Goal: Find specific page/section: Find specific page/section

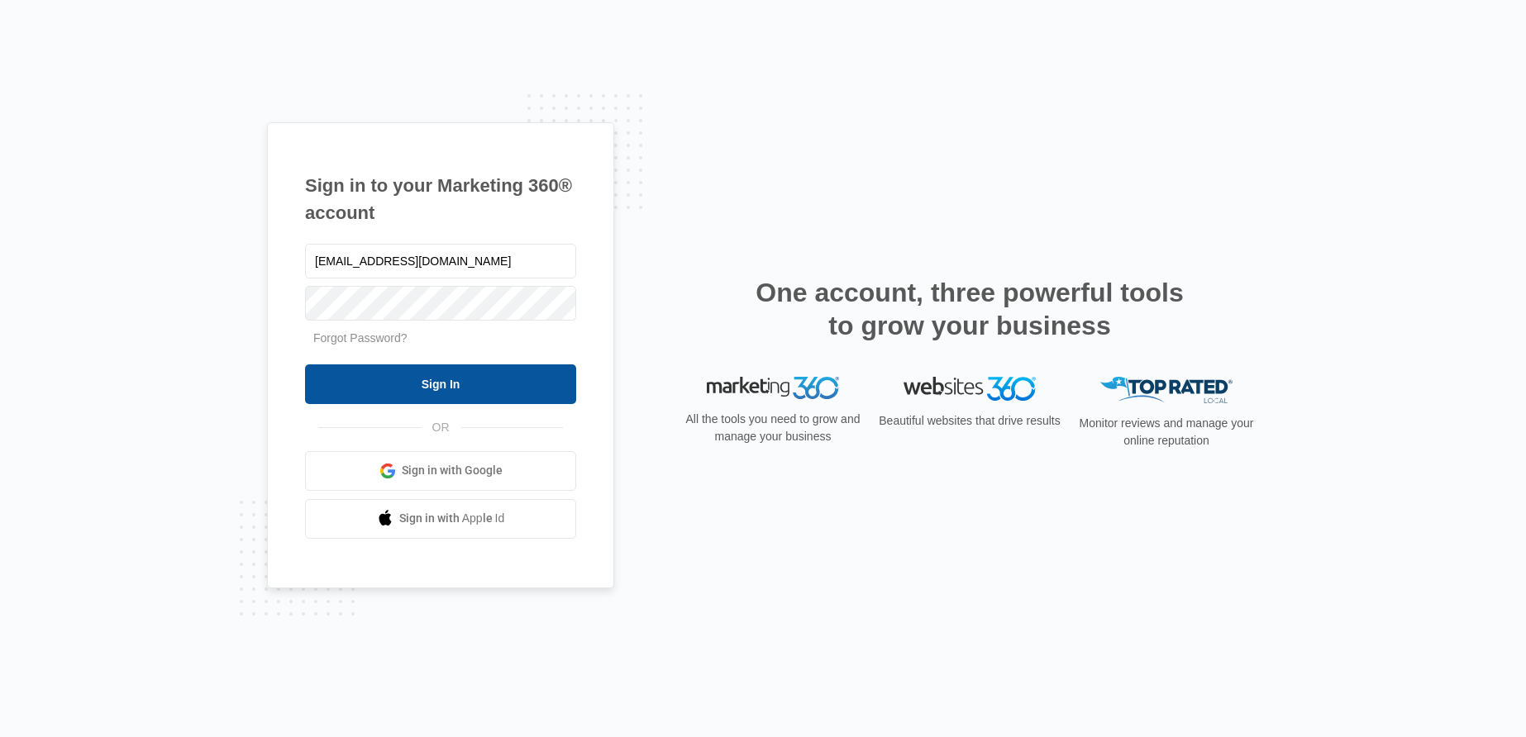
type input "[EMAIL_ADDRESS][DOMAIN_NAME]"
click at [458, 375] on input "Sign In" at bounding box center [440, 385] width 271 height 40
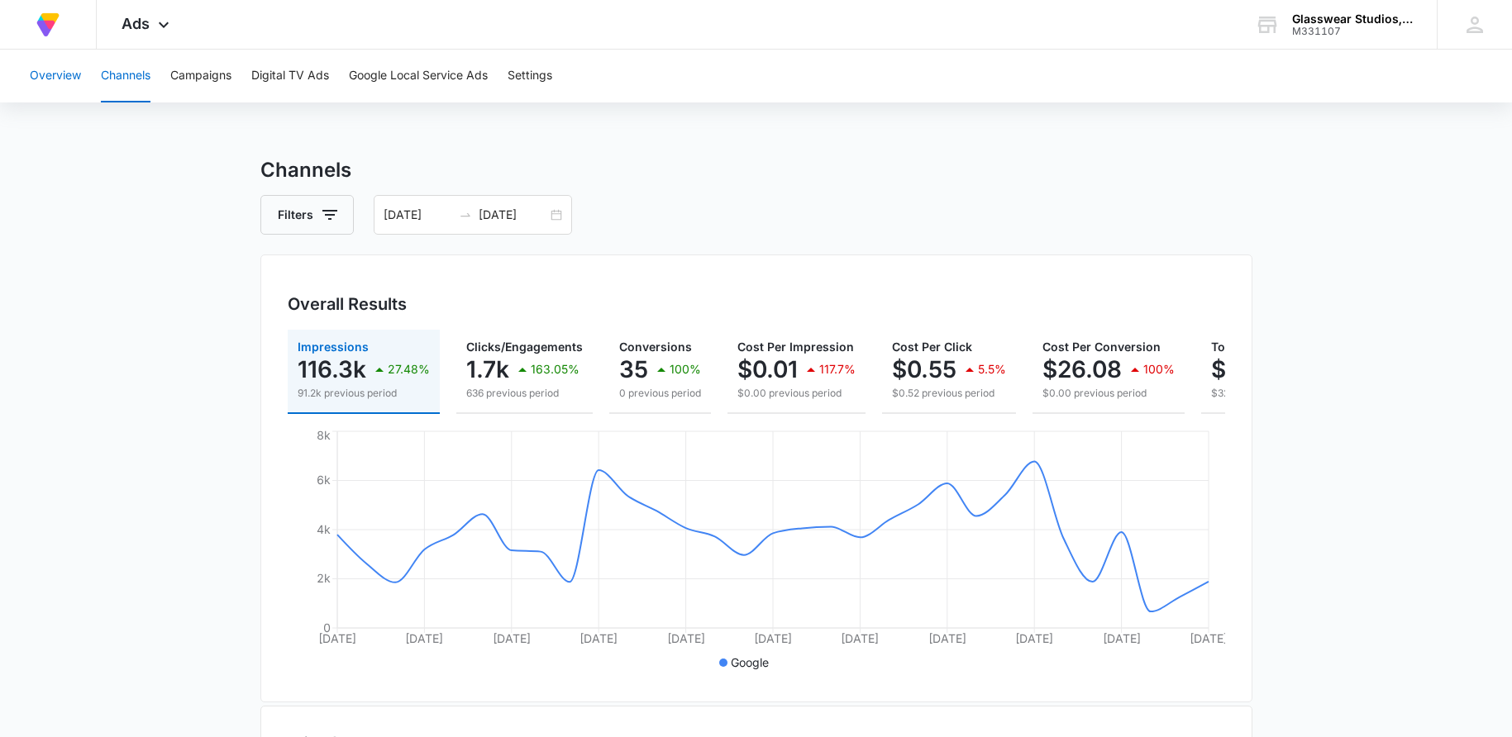
click at [60, 79] on button "Overview" at bounding box center [55, 76] width 51 height 53
click at [41, 22] on img at bounding box center [48, 25] width 30 height 30
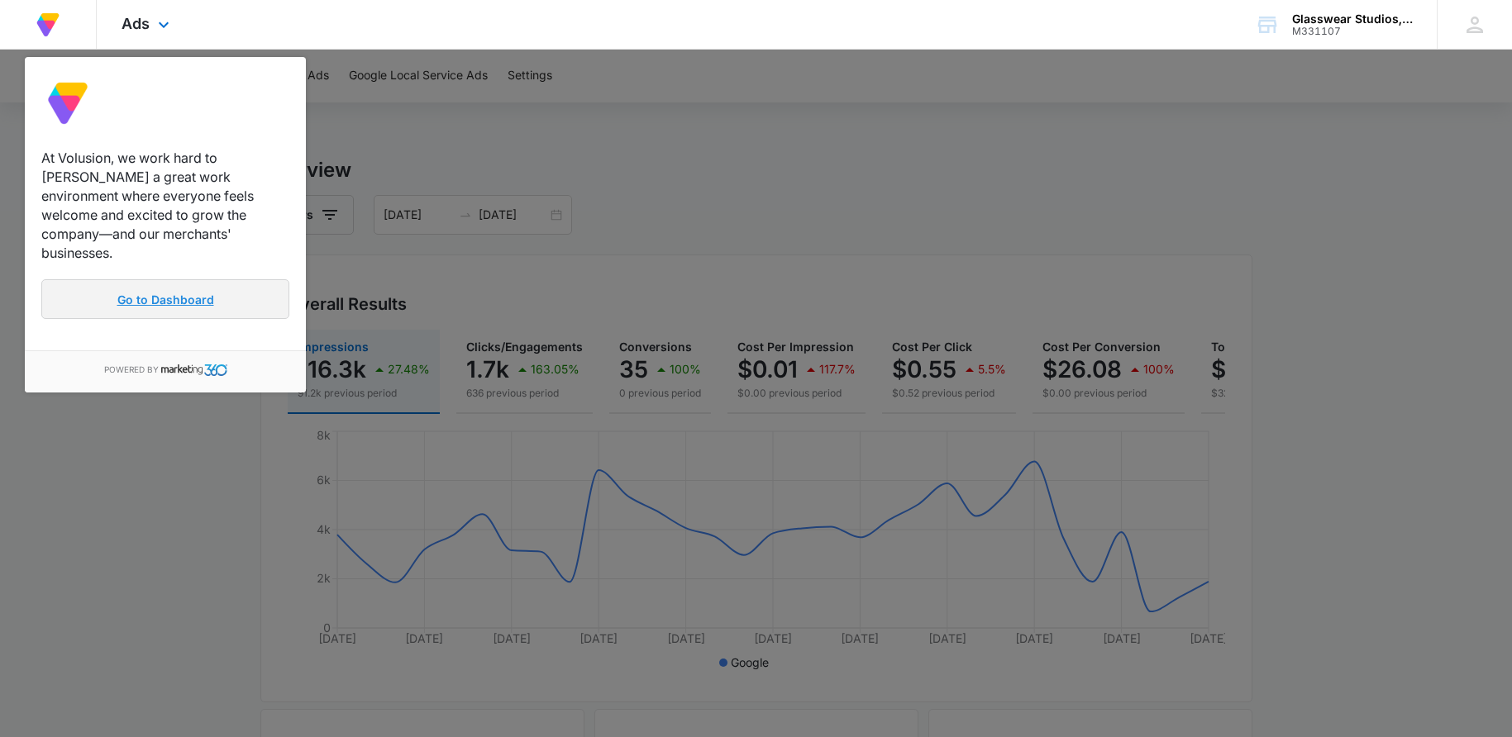
click at [132, 279] on link "Go to Dashboard" at bounding box center [165, 299] width 248 height 40
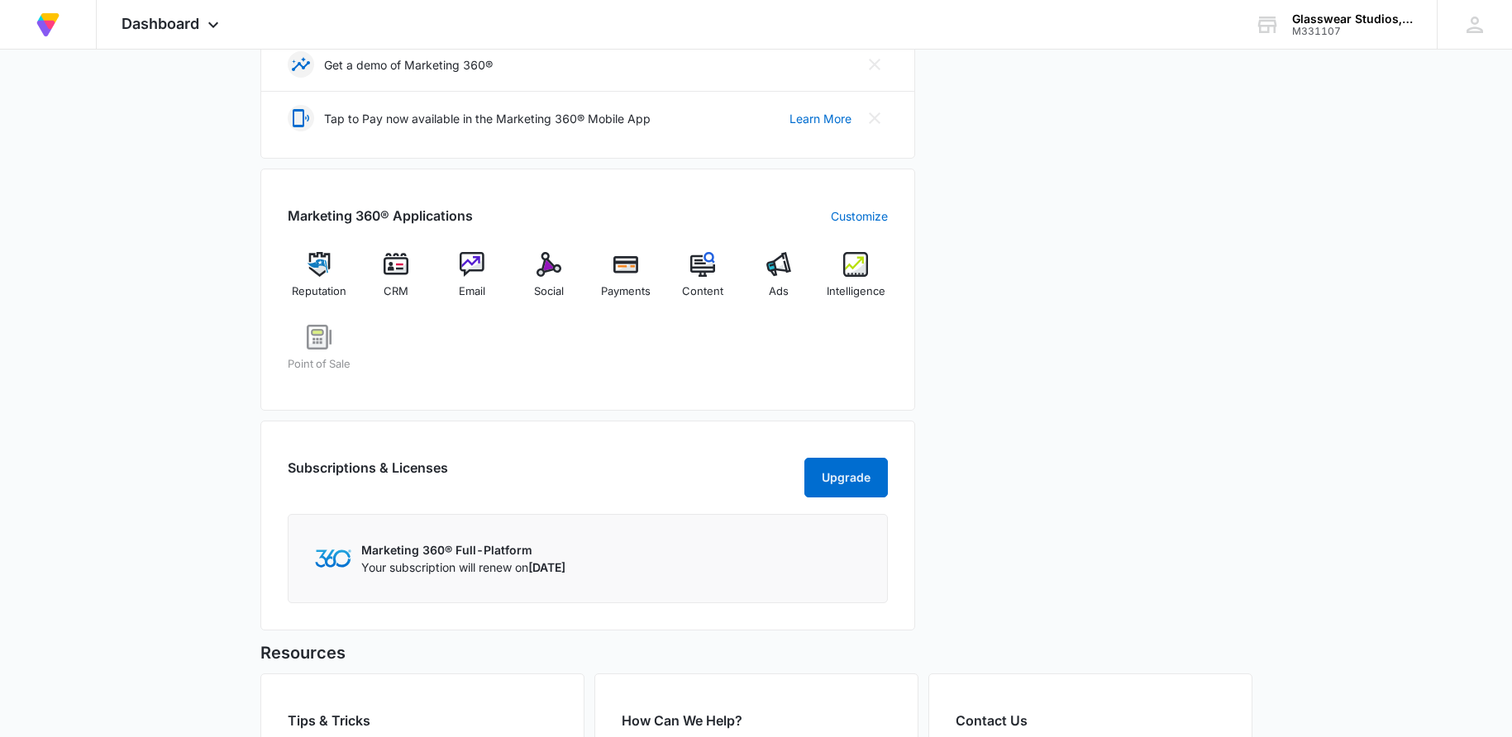
scroll to position [590, 0]
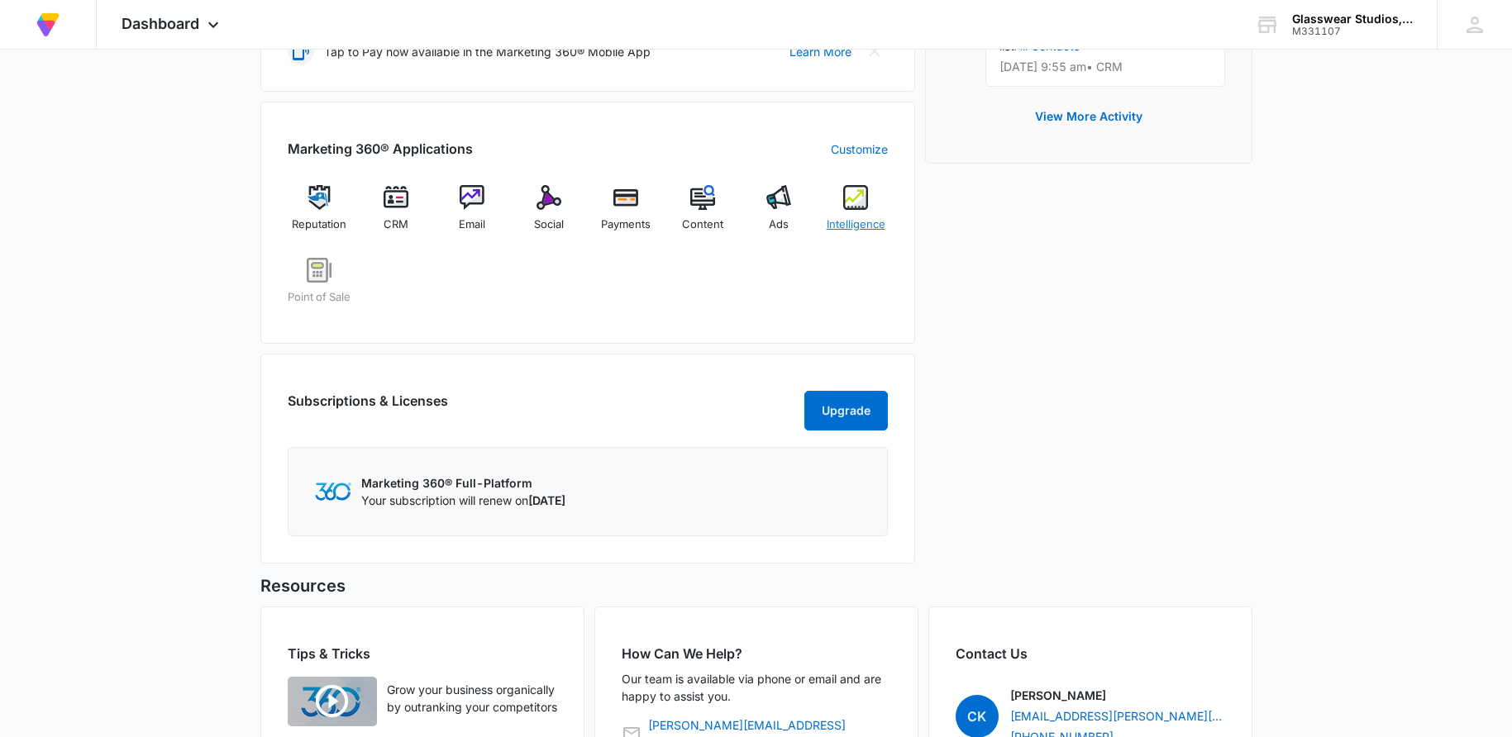
click at [871, 227] on span "Intelligence" at bounding box center [856, 225] width 59 height 17
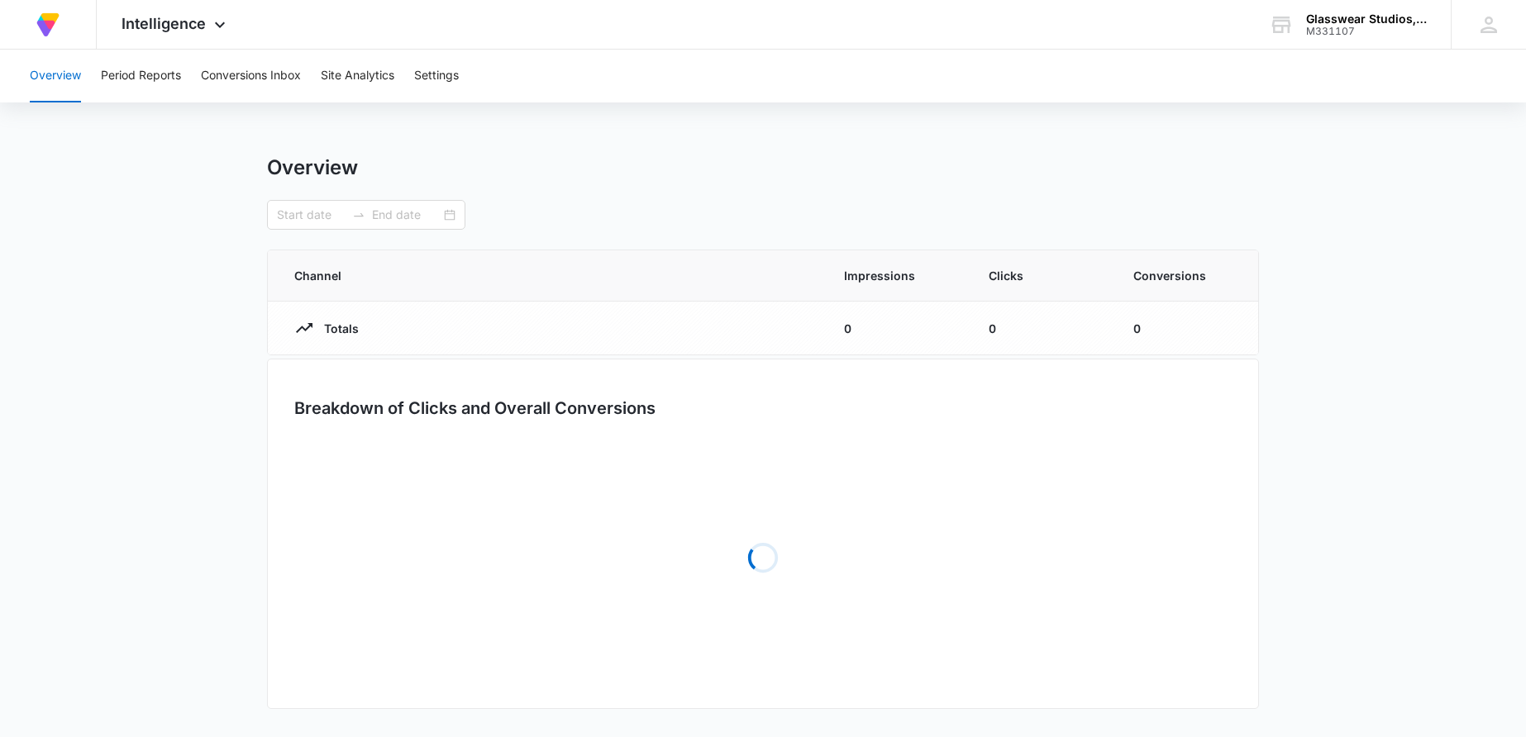
type input "09/07/2025"
type input "10/07/2025"
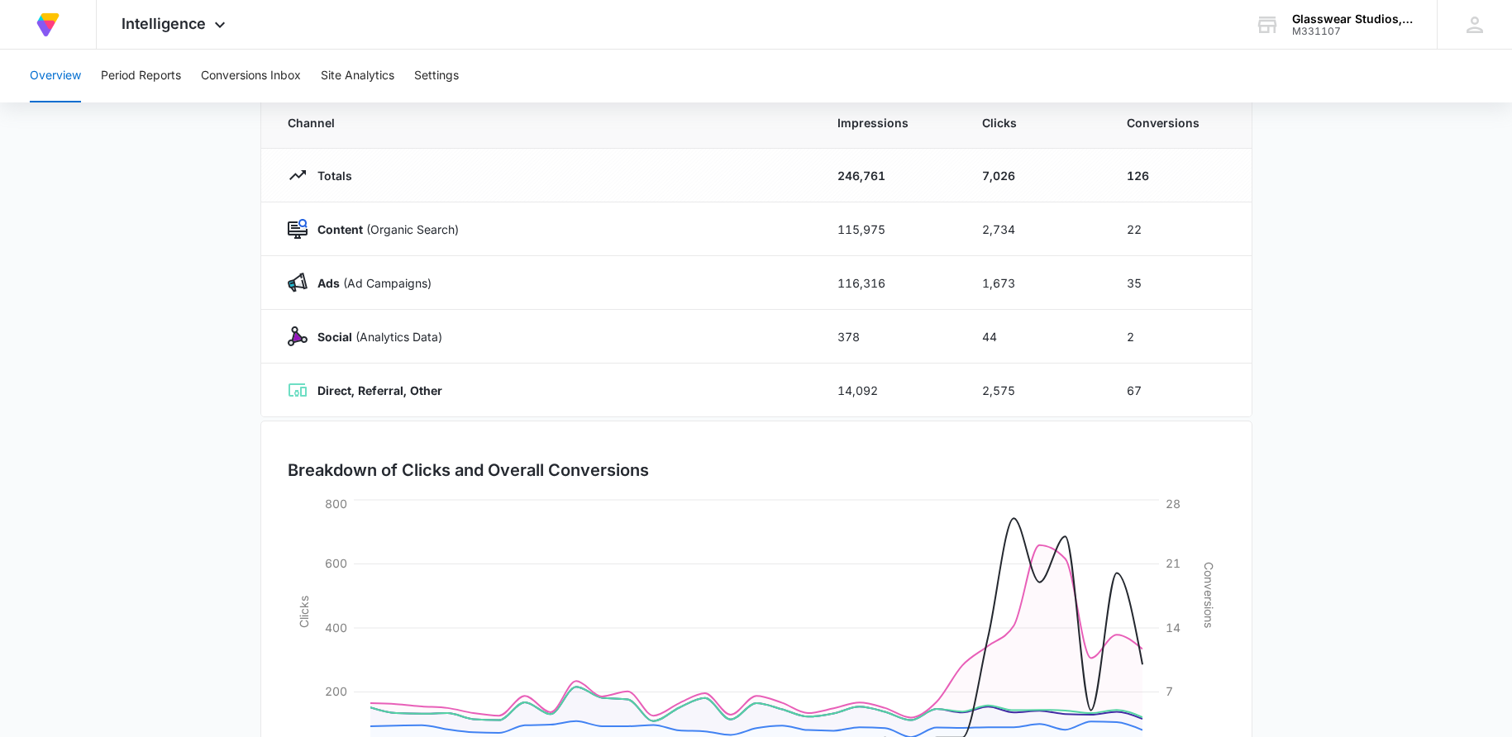
scroll to position [117, 0]
